Goal: Information Seeking & Learning: Understand process/instructions

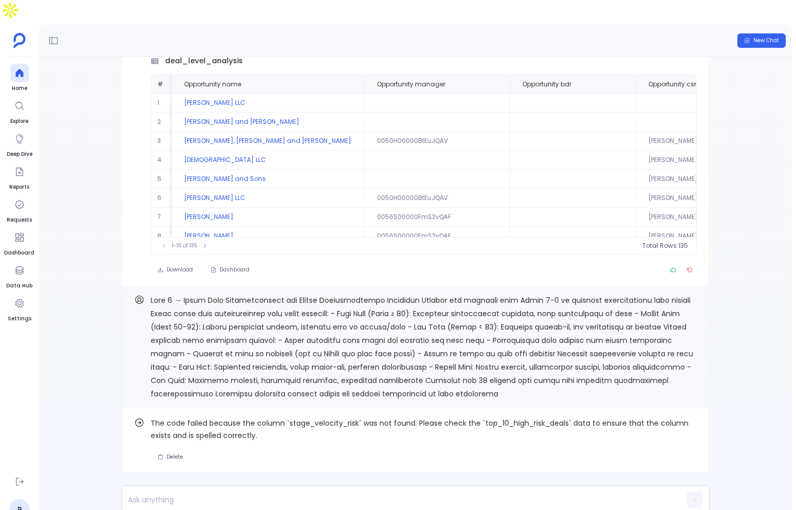
click at [396, 94] on td at bounding box center [437, 103] width 146 height 19
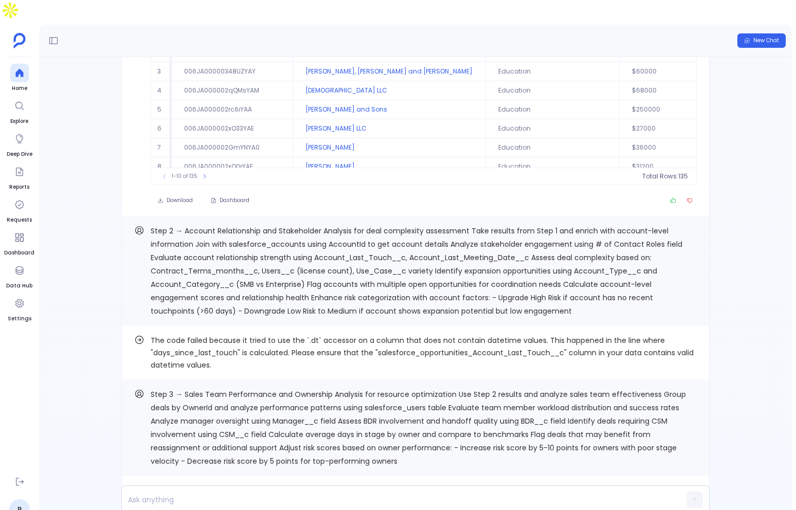
scroll to position [-600, 0]
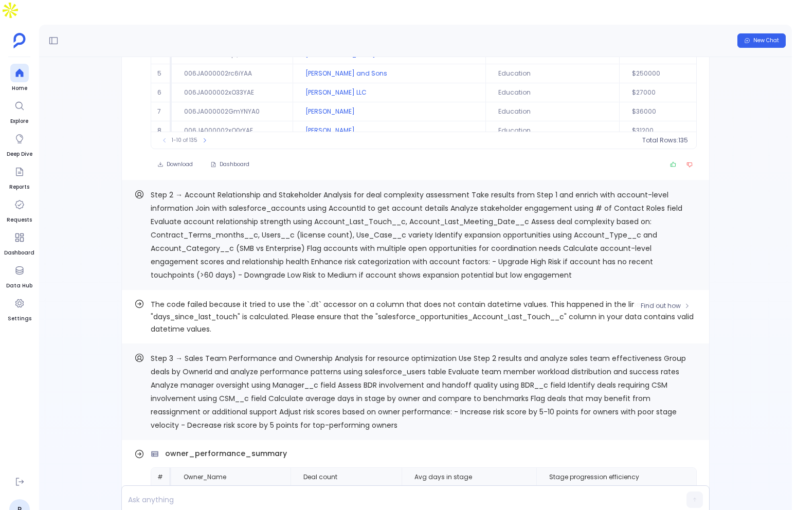
click at [233, 298] on span "The code failed because it tried to use the `.dt` accessor on a column that doe…" at bounding box center [424, 316] width 546 height 37
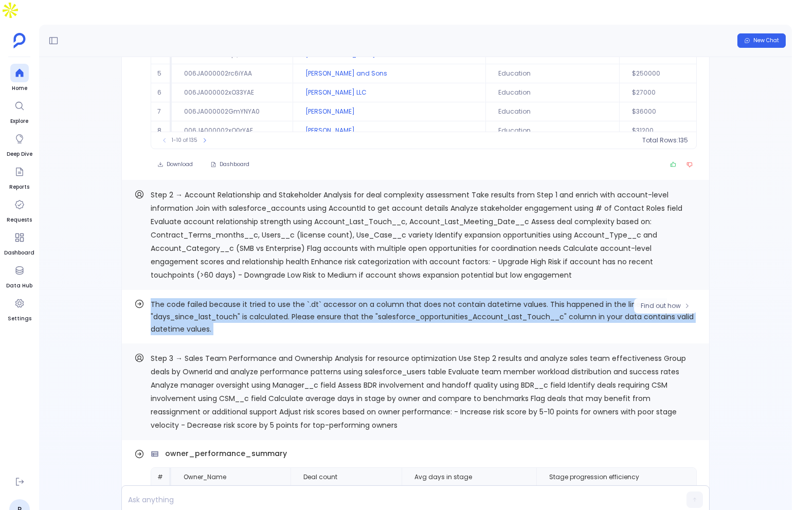
click at [233, 298] on span "The code failed because it tried to use the `.dt` accessor on a column that doe…" at bounding box center [424, 316] width 546 height 37
click at [310, 314] on span "The code failed because it tried to use the `.dt` accessor on a column that doe…" at bounding box center [424, 316] width 546 height 37
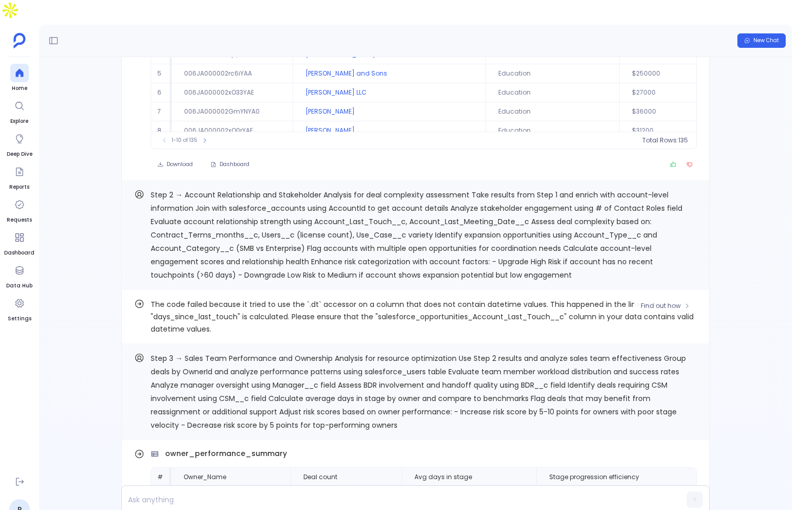
click at [388, 313] on span "The code failed because it tried to use the `.dt` accessor on a column that doe…" at bounding box center [424, 316] width 546 height 37
click at [390, 299] on span "The code failed because it tried to use the `.dt` accessor on a column that doe…" at bounding box center [424, 316] width 546 height 37
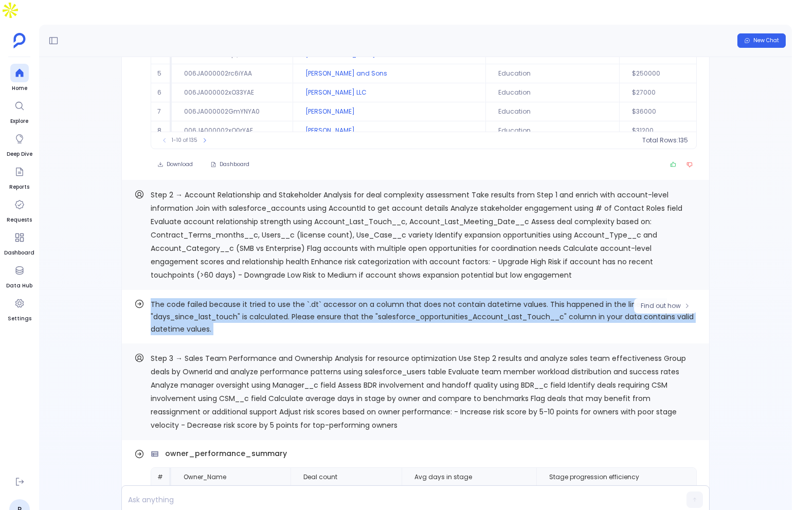
click at [390, 299] on span "The code failed because it tried to use the `.dt` accessor on a column that doe…" at bounding box center [424, 316] width 546 height 37
copy div "Lor ipsu dolors ametcon ad elits do eiu tem `.in` utlabore et d magnaa enim adm…"
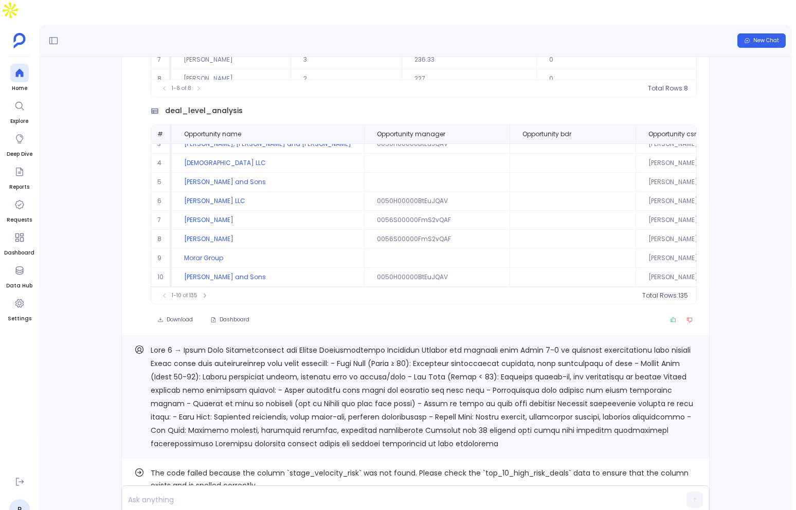
scroll to position [0, 0]
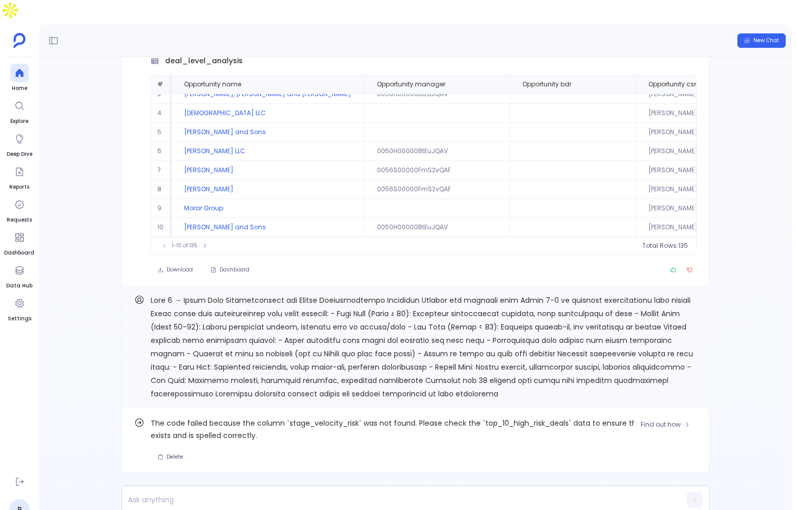
click at [240, 417] on span "The code failed because the column `stage_velocity_risk` was not found. Please …" at bounding box center [424, 429] width 546 height 25
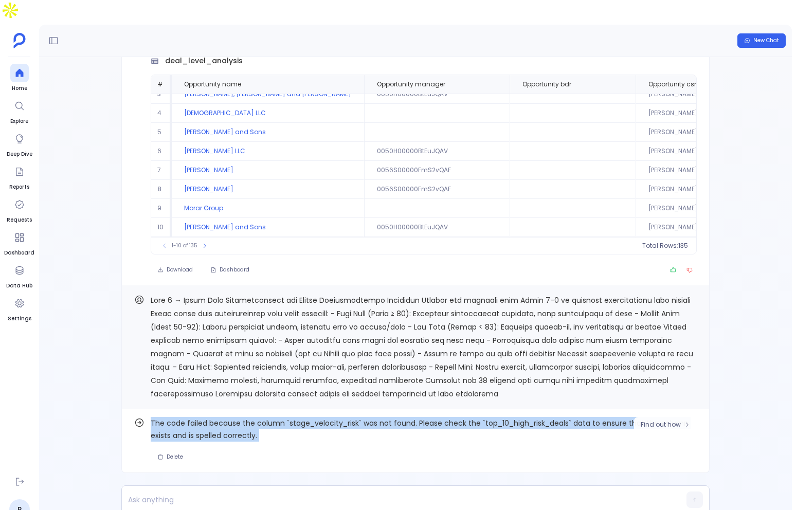
copy div "Lor ipsu dolors ametcon adi elitse `doeiu_temporin_utla` etd mag aliqu. Enimad …"
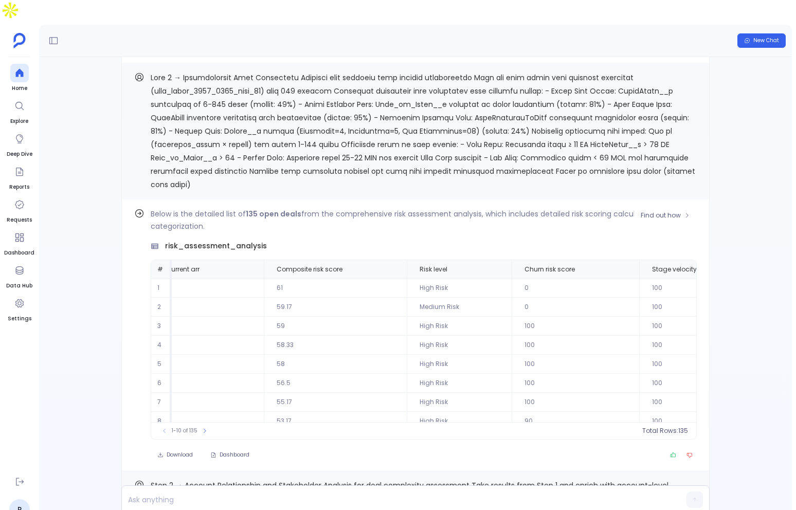
scroll to position [-1645, 0]
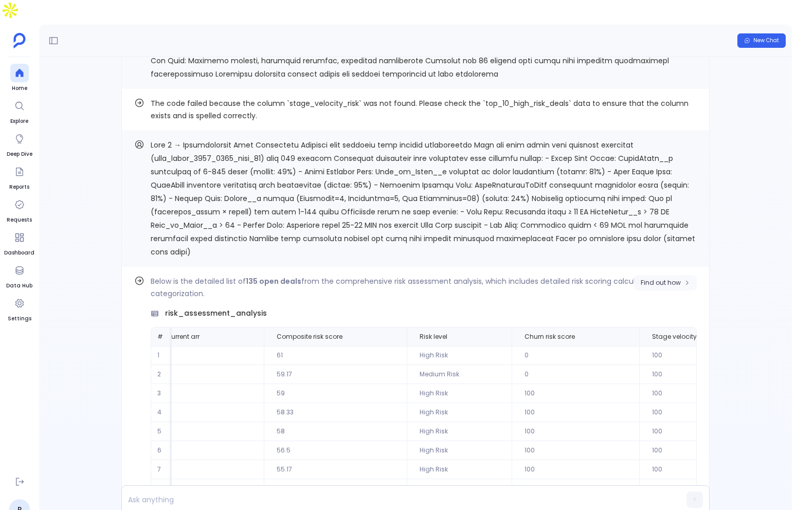
click at [667, 279] on span "Find out how" at bounding box center [661, 283] width 40 height 8
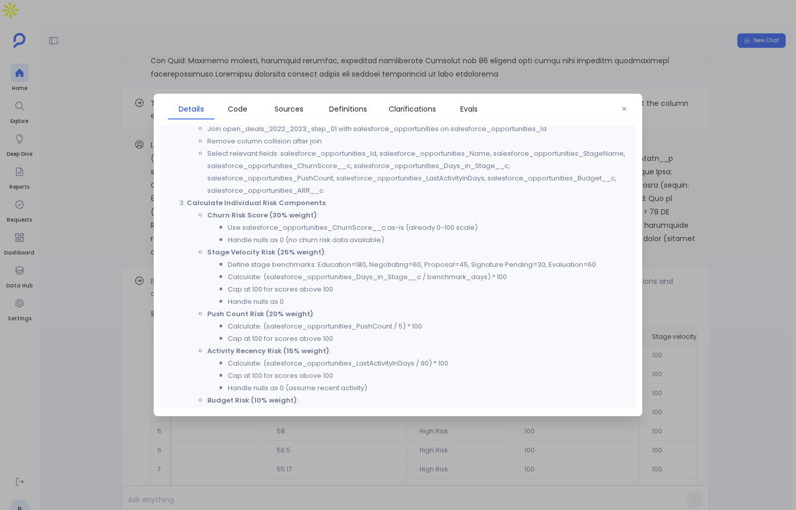
scroll to position [277, 0]
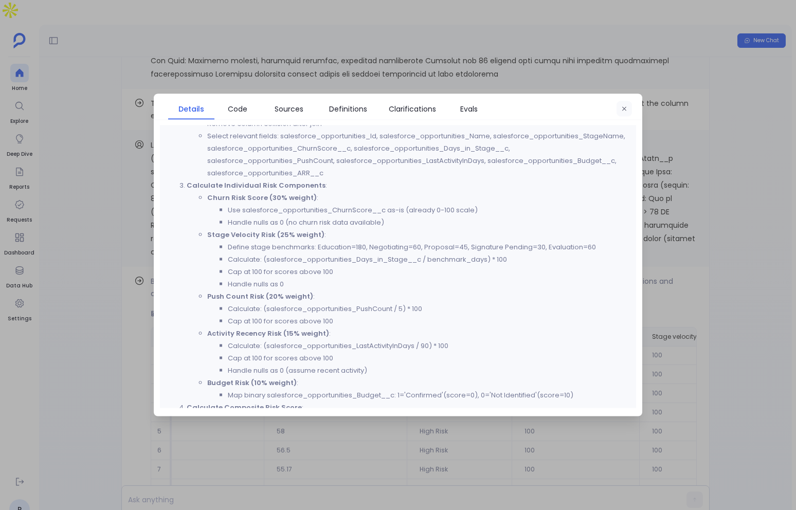
click at [625, 109] on icon "button" at bounding box center [624, 109] width 6 height 6
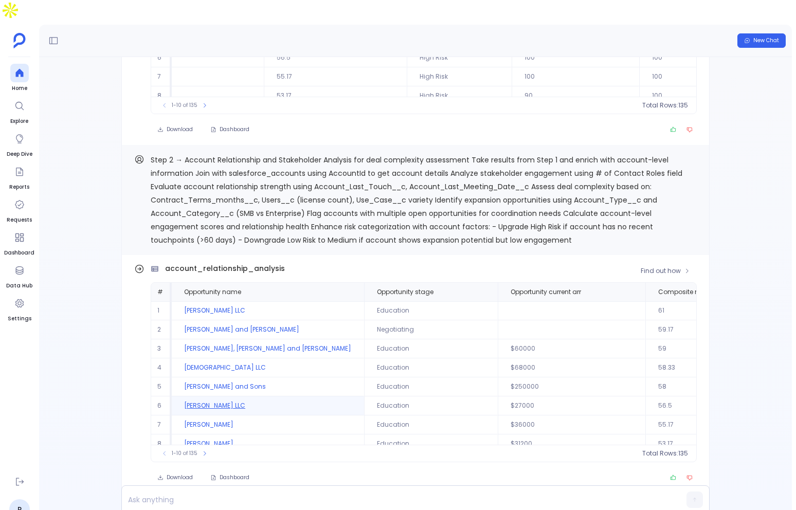
scroll to position [49, 0]
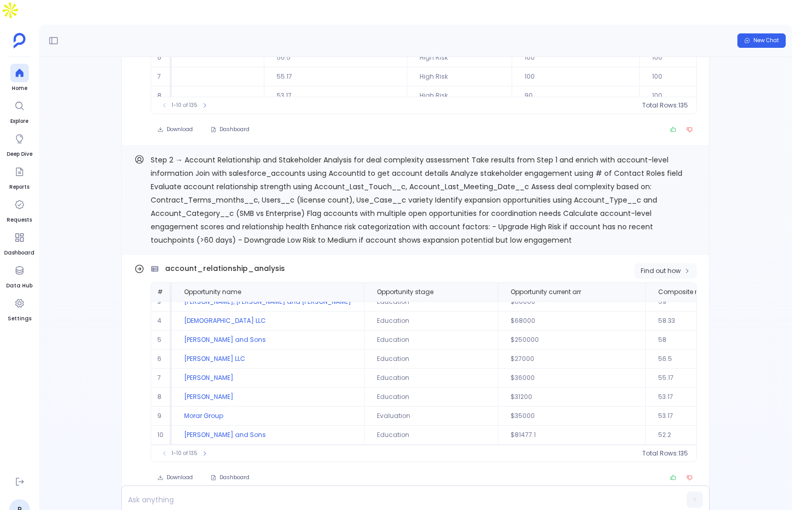
click at [684, 268] on icon "button" at bounding box center [687, 271] width 6 height 6
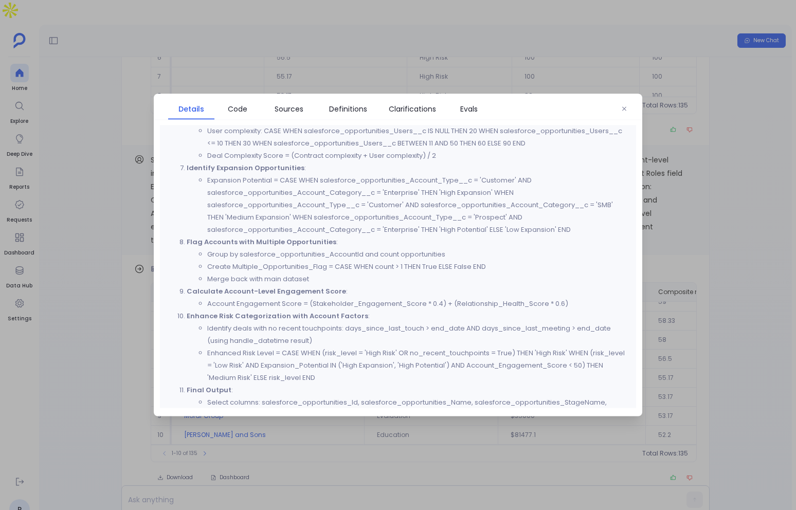
scroll to position [787, 0]
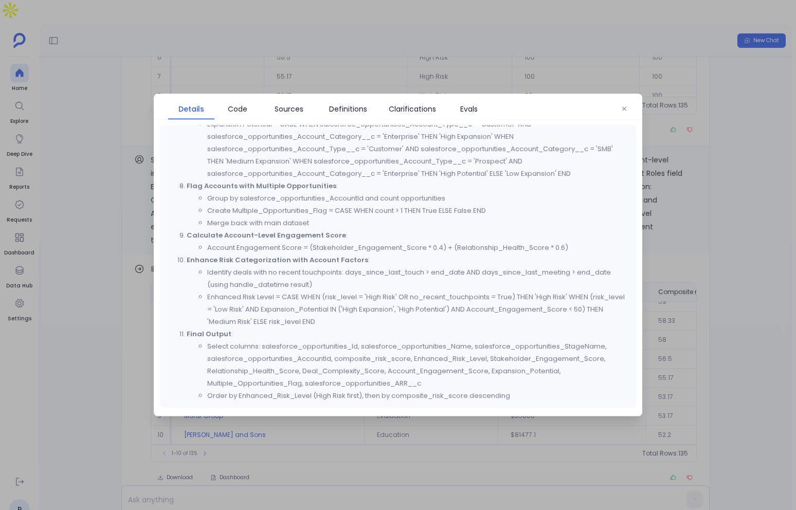
click at [632, 102] on div at bounding box center [624, 108] width 15 height 15
click at [628, 106] on button "button" at bounding box center [624, 108] width 15 height 15
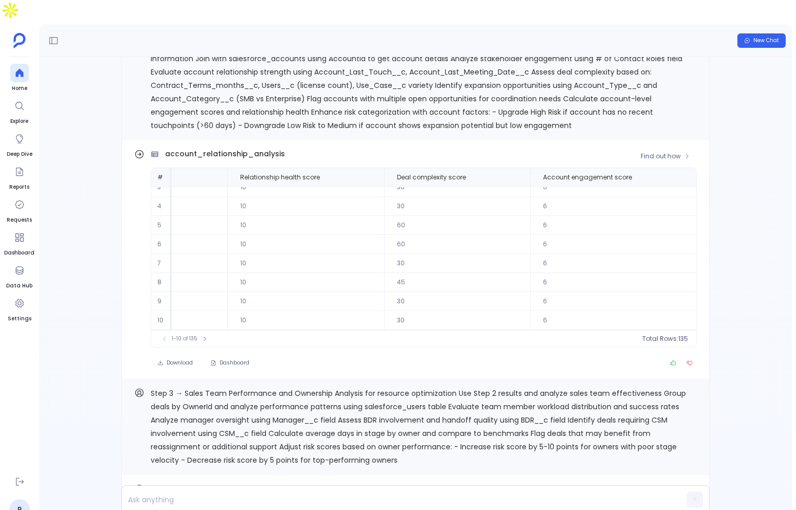
scroll to position [49, 860]
click at [208, 334] on button at bounding box center [205, 339] width 10 height 10
click at [208, 336] on icon at bounding box center [208, 339] width 6 height 6
click at [208, 336] on icon at bounding box center [210, 339] width 6 height 6
click at [208, 336] on icon at bounding box center [209, 339] width 6 height 6
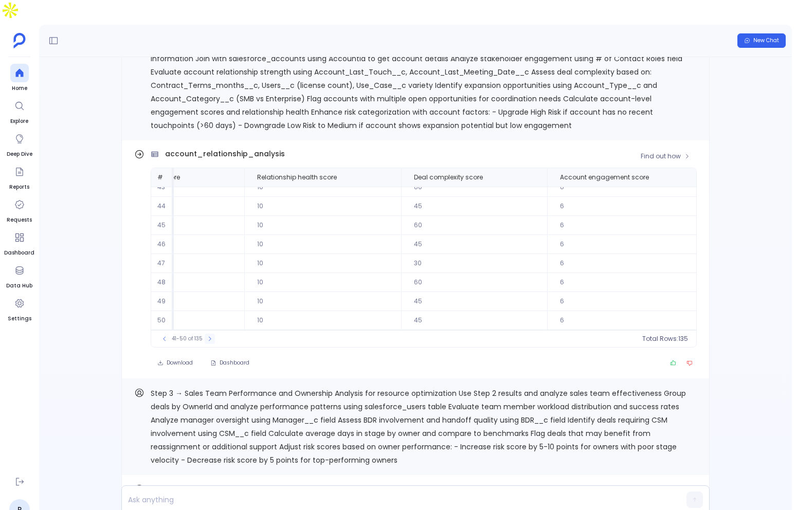
click at [208, 336] on icon at bounding box center [210, 339] width 6 height 6
click at [208, 336] on icon at bounding box center [209, 339] width 6 height 6
click at [208, 336] on icon at bounding box center [210, 339] width 6 height 6
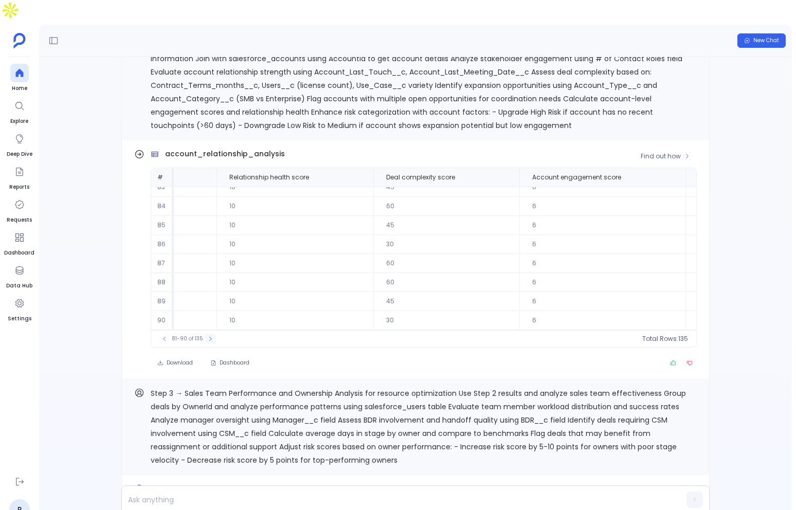
click at [208, 336] on icon at bounding box center [210, 339] width 6 height 6
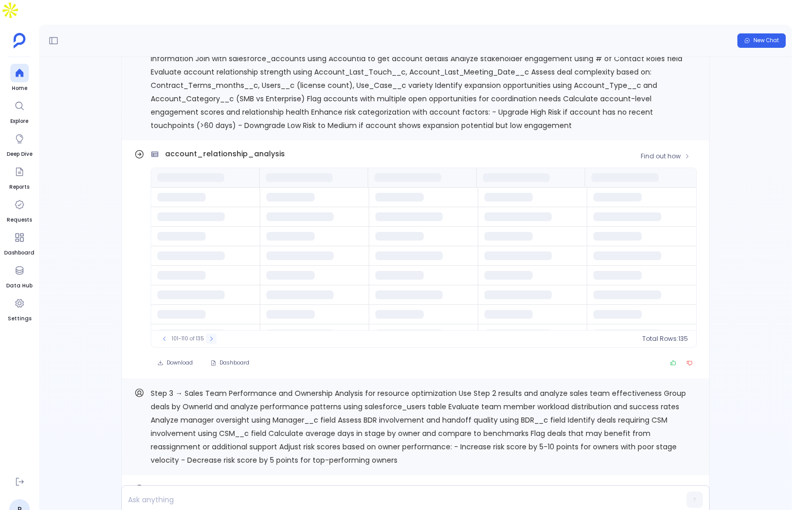
scroll to position [0, 0]
click at [208, 336] on icon at bounding box center [211, 339] width 6 height 6
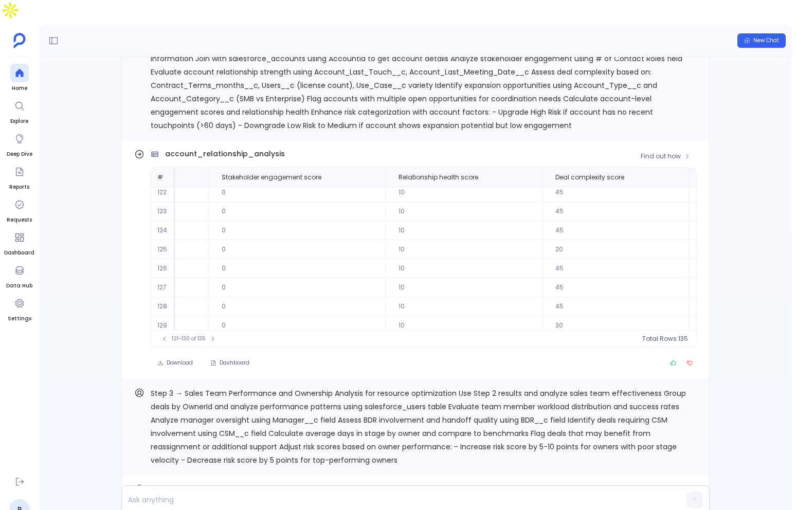
scroll to position [23, 738]
click at [210, 336] on icon at bounding box center [213, 339] width 6 height 6
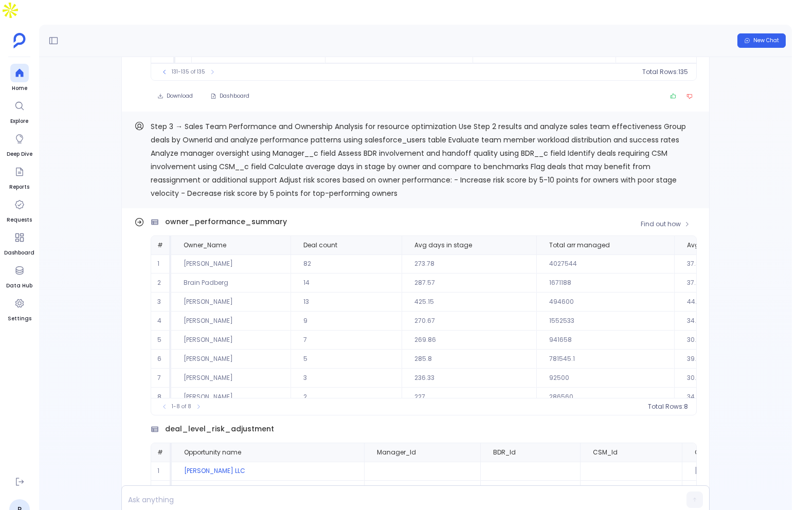
scroll to position [-868, 0]
